Goal: Information Seeking & Learning: Understand process/instructions

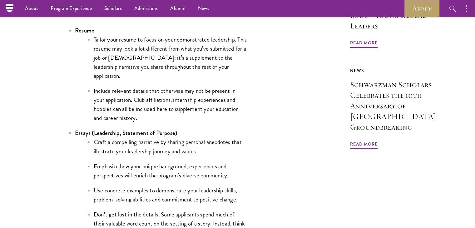
scroll to position [568, 0]
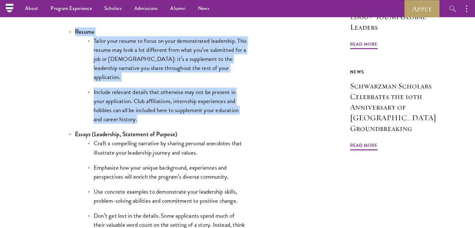
drag, startPoint x: 75, startPoint y: 40, endPoint x: 154, endPoint y: 118, distance: 111.4
click at [154, 118] on li "Resume Tailor your resume to focus on your demonstrated leadership. This resume…" at bounding box center [158, 75] width 178 height 97
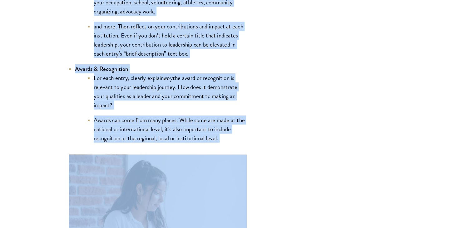
scroll to position [1503, 0]
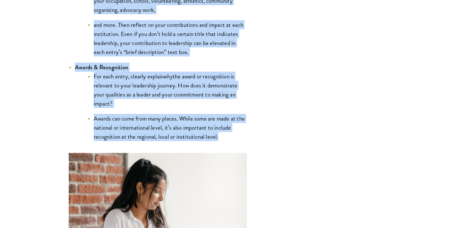
drag, startPoint x: 67, startPoint y: 22, endPoint x: 229, endPoint y: 135, distance: 197.8
copy div "Loremipsumd Sita: Consec Adipis elit seddoe te incid ut labo etdoloremagn aliqu…"
click at [184, 85] on li "For each entry, clearly explain why the award or recognition is relevant to you…" at bounding box center [166, 90] width 159 height 36
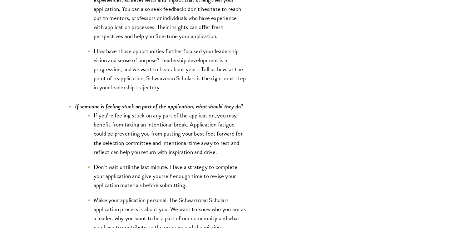
scroll to position [2415, 0]
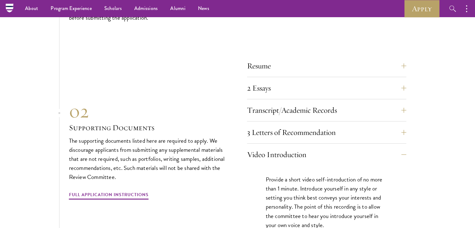
scroll to position [2047, 0]
click at [294, 61] on button "Resume" at bounding box center [331, 66] width 159 height 15
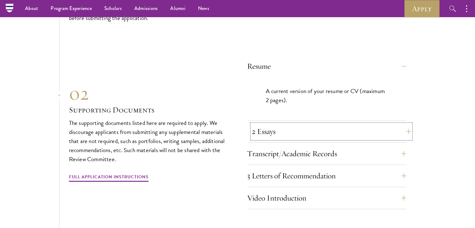
click at [305, 130] on button "2 Essays" at bounding box center [331, 131] width 159 height 15
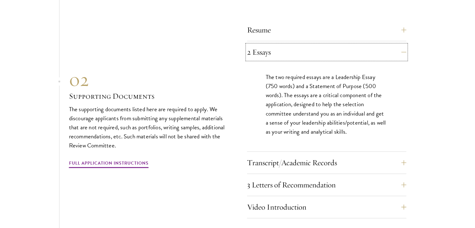
scroll to position [2083, 0]
click at [352, 159] on button "Transcript/Academic Records" at bounding box center [331, 162] width 159 height 15
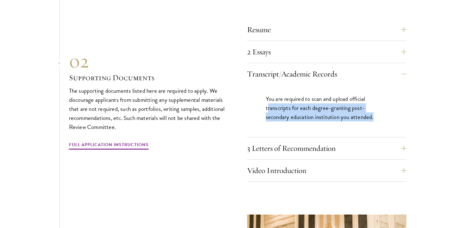
drag, startPoint x: 266, startPoint y: 101, endPoint x: 378, endPoint y: 110, distance: 111.4
click at [378, 110] on p "You are required to scan and upload official transcripts for each degree-granti…" at bounding box center [327, 107] width 122 height 27
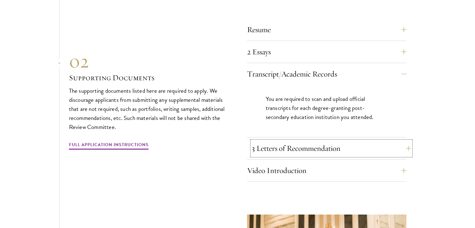
click at [363, 144] on button "3 Letters of Recommendation" at bounding box center [331, 148] width 159 height 15
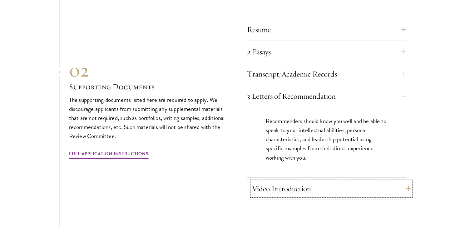
click at [361, 181] on button "Video Introduction" at bounding box center [331, 188] width 159 height 15
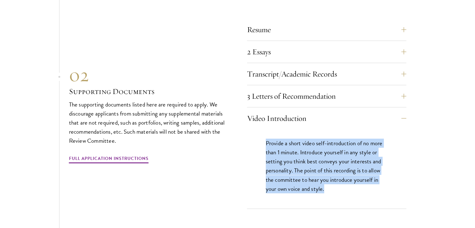
drag, startPoint x: 263, startPoint y: 138, endPoint x: 347, endPoint y: 185, distance: 96.1
click at [347, 185] on div "Provide a short video self-introduction of no more than 1 minute. Introduce you…" at bounding box center [326, 168] width 159 height 79
copy p "Provide a short video self-introduction of no more than 1 minute. Introduce you…"
click at [347, 185] on p "Provide a short video self-introduction of no more than 1 minute. Introduce you…" at bounding box center [327, 166] width 122 height 54
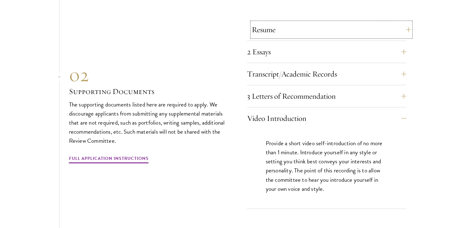
click at [312, 30] on button "Resume" at bounding box center [331, 29] width 159 height 15
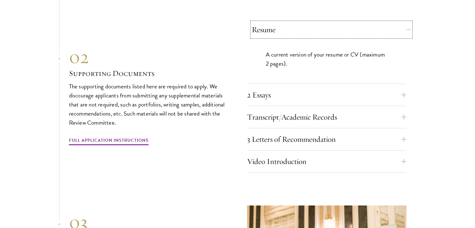
click at [354, 22] on button "Resume" at bounding box center [331, 29] width 159 height 15
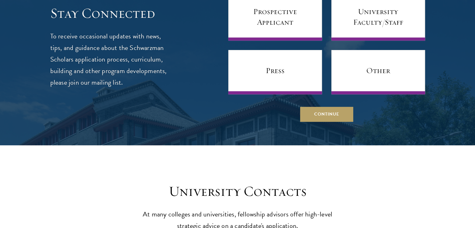
scroll to position [2622, 0]
